Goal: Task Accomplishment & Management: Use online tool/utility

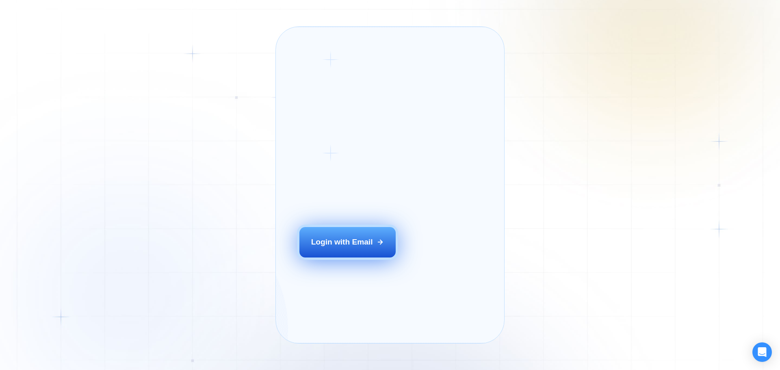
click at [348, 248] on button "Login with Email" at bounding box center [347, 242] width 97 height 30
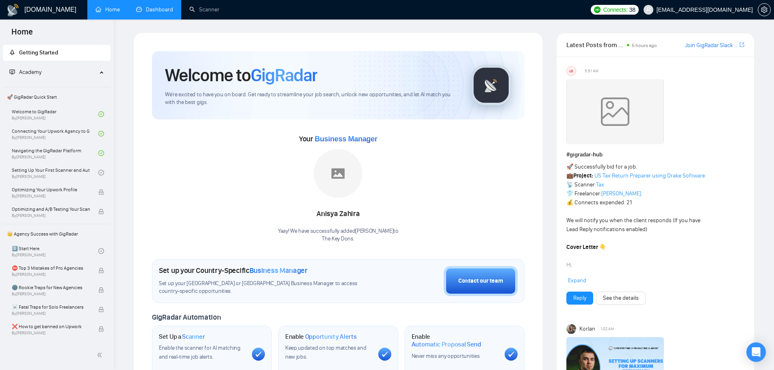
click at [155, 8] on link "Dashboard" at bounding box center [154, 9] width 37 height 7
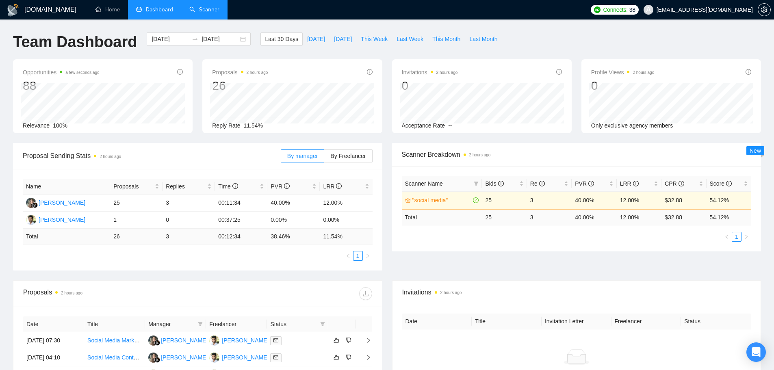
click at [212, 13] on link "Scanner" at bounding box center [204, 9] width 30 height 7
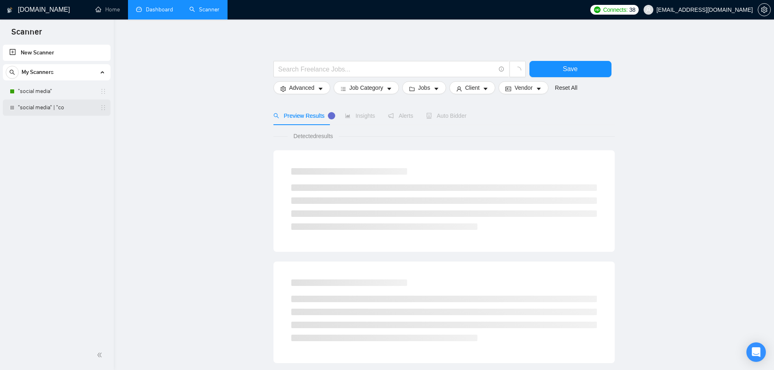
click at [43, 100] on link ""social media" | "co" at bounding box center [56, 108] width 77 height 16
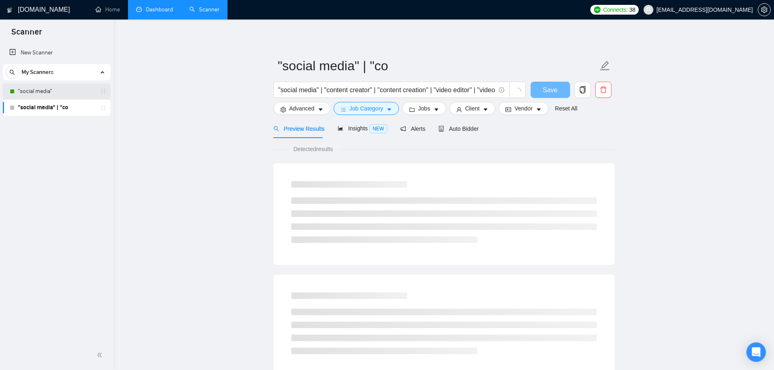
click at [43, 93] on link ""social media"" at bounding box center [56, 91] width 77 height 16
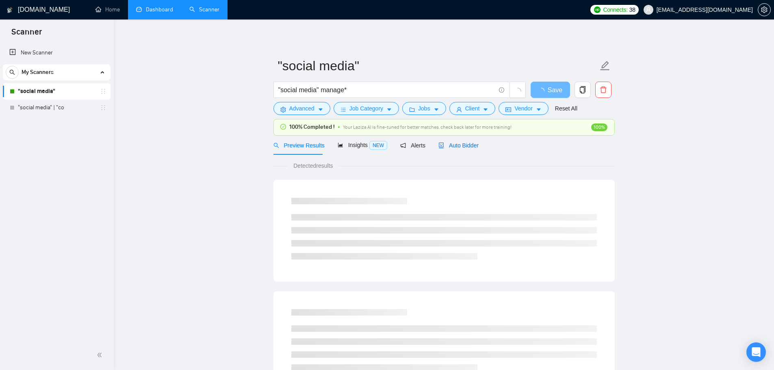
click at [453, 146] on span "Auto Bidder" at bounding box center [458, 145] width 40 height 6
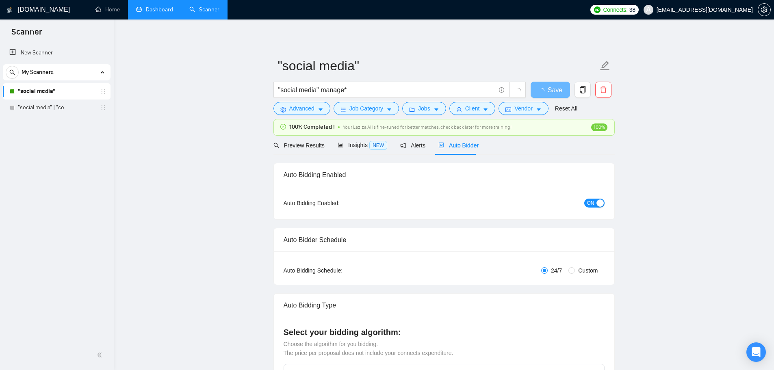
checkbox input "true"
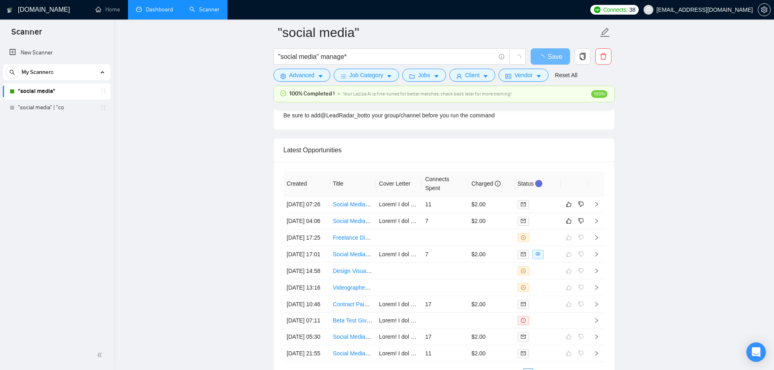
scroll to position [2081, 0]
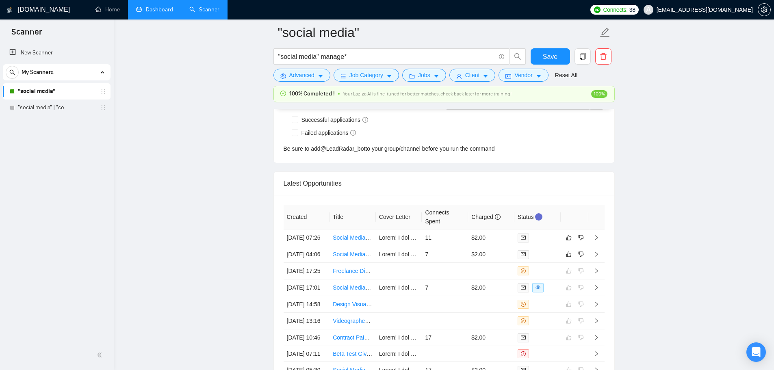
click at [164, 13] on link "Dashboard" at bounding box center [154, 9] width 37 height 7
